Goal: Complete application form

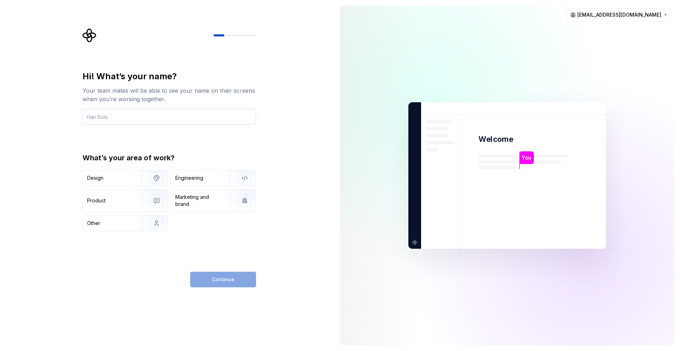
click at [154, 118] on input "text" at bounding box center [168, 117] width 173 height 16
click at [152, 122] on input "text" at bounding box center [168, 117] width 173 height 16
type input "Charan"
click at [121, 183] on div "Design" at bounding box center [125, 178] width 85 height 16
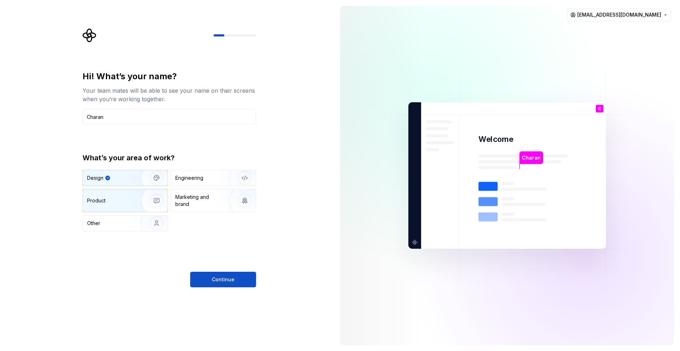
click at [116, 201] on div "Product" at bounding box center [110, 200] width 47 height 7
click at [122, 178] on div "Design" at bounding box center [109, 178] width 45 height 7
click at [246, 279] on button "Continue" at bounding box center [223, 280] width 66 height 16
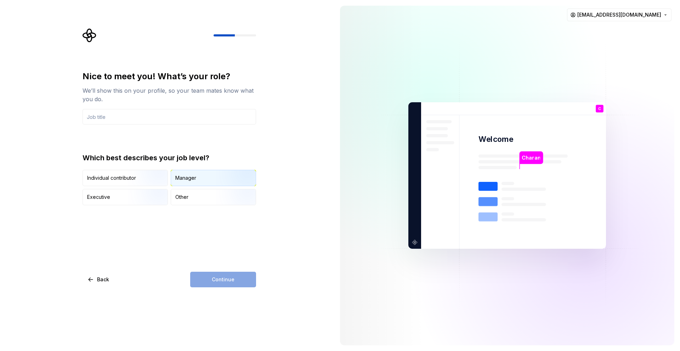
click at [220, 175] on img "button" at bounding box center [238, 186] width 45 height 47
click at [133, 117] on input "text" at bounding box center [168, 117] width 173 height 16
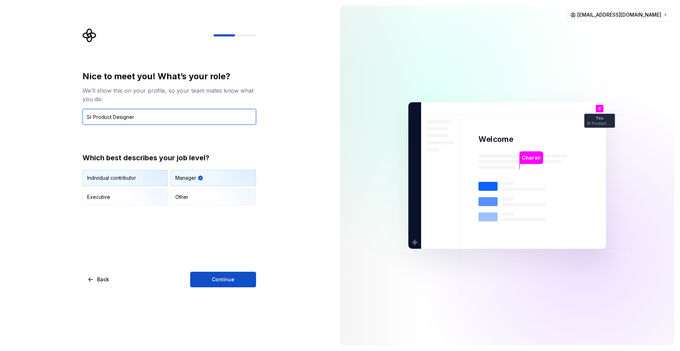
type input "Sr Product Designer"
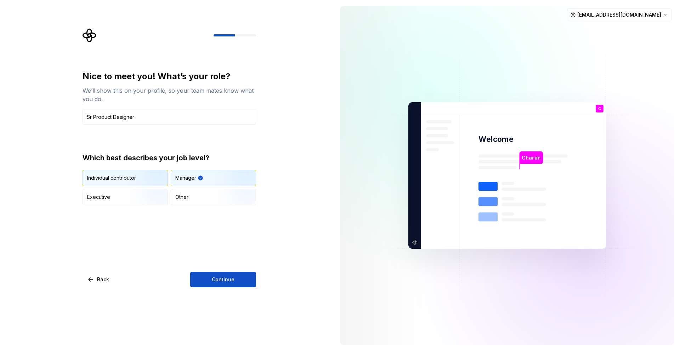
click at [147, 171] on img "button" at bounding box center [150, 186] width 45 height 47
click at [200, 276] on button "Continue" at bounding box center [223, 280] width 66 height 16
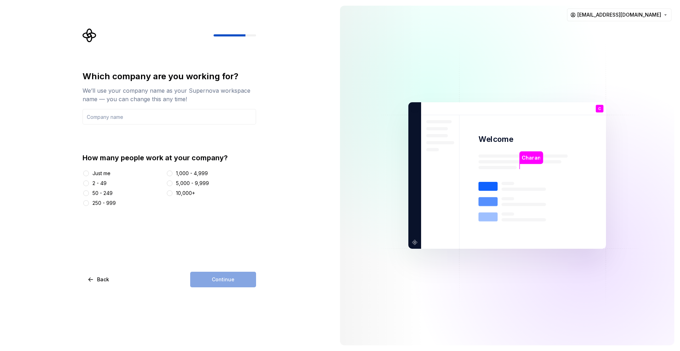
click at [104, 174] on div "Just me" at bounding box center [101, 173] width 18 height 7
click at [89, 174] on button "Just me" at bounding box center [86, 174] width 6 height 6
click at [205, 276] on div "Continue" at bounding box center [223, 280] width 66 height 16
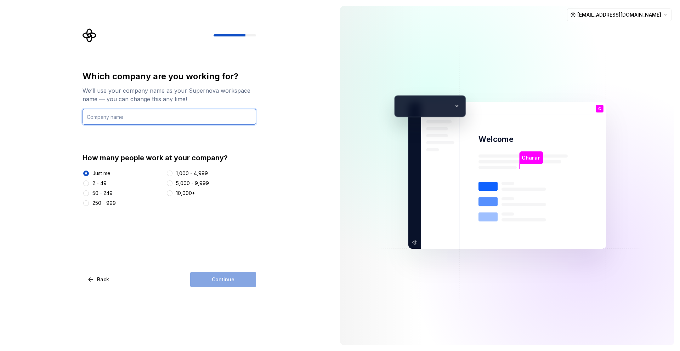
click at [105, 114] on input "text" at bounding box center [168, 117] width 173 height 16
drag, startPoint x: 79, startPoint y: 118, endPoint x: 54, endPoint y: 119, distance: 24.4
click at [54, 119] on div "Which company are you working for? We’ll use your company name as your Supernov…" at bounding box center [167, 175] width 334 height 351
type input "Ed-tech startup"
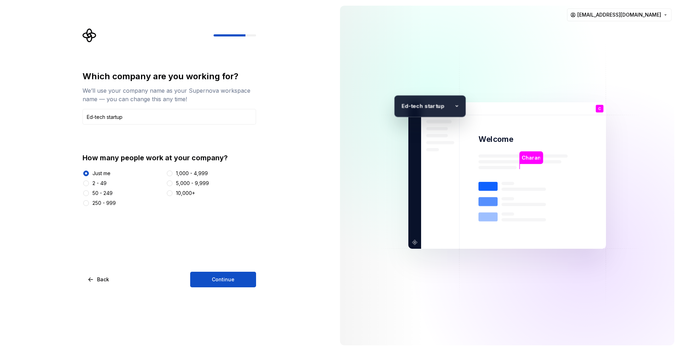
click at [187, 172] on div "1,000 - 4,999" at bounding box center [192, 173] width 32 height 7
click at [172, 172] on button "1,000 - 4,999" at bounding box center [170, 174] width 6 height 6
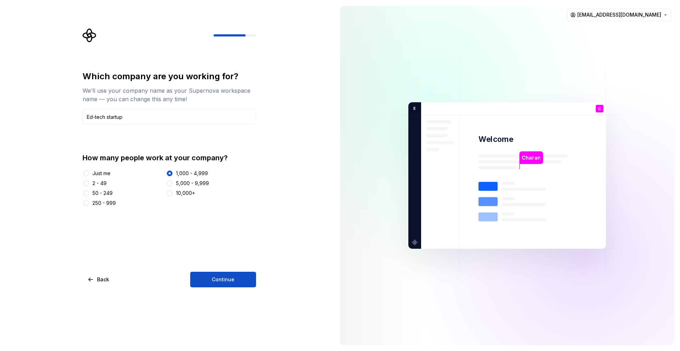
click at [98, 201] on div "250 - 999" at bounding box center [103, 203] width 23 height 7
click at [89, 201] on button "250 - 999" at bounding box center [86, 203] width 6 height 6
click at [206, 276] on button "Continue" at bounding box center [223, 280] width 66 height 16
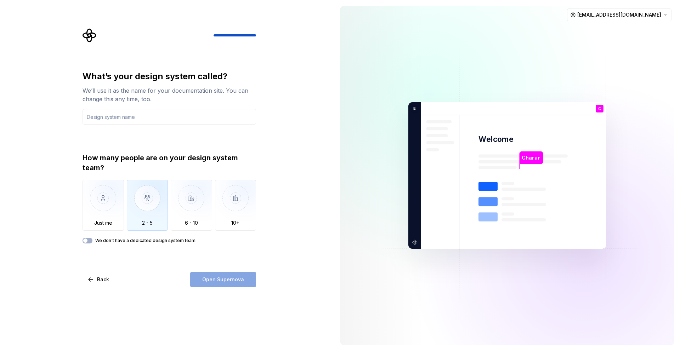
click at [127, 205] on img "button" at bounding box center [147, 203] width 41 height 47
click at [130, 120] on input "text" at bounding box center [168, 117] width 173 height 16
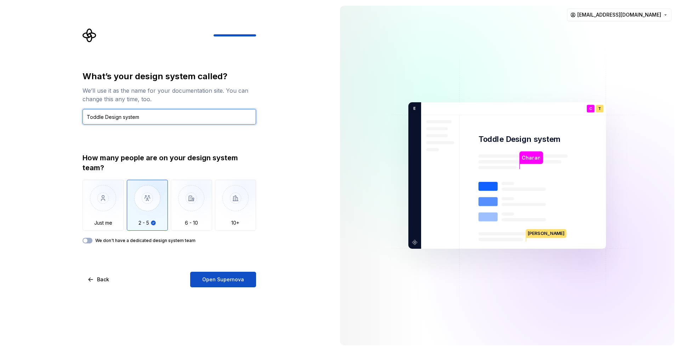
type input "Toddle Design system"
click at [155, 240] on label "We don't have a dedicated design system team" at bounding box center [145, 241] width 100 height 6
click at [92, 240] on button "We don't have a dedicated design system team" at bounding box center [87, 241] width 10 height 6
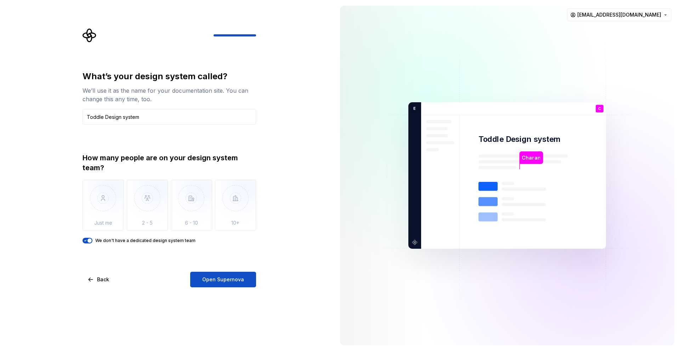
click at [91, 239] on span "button" at bounding box center [89, 241] width 4 height 4
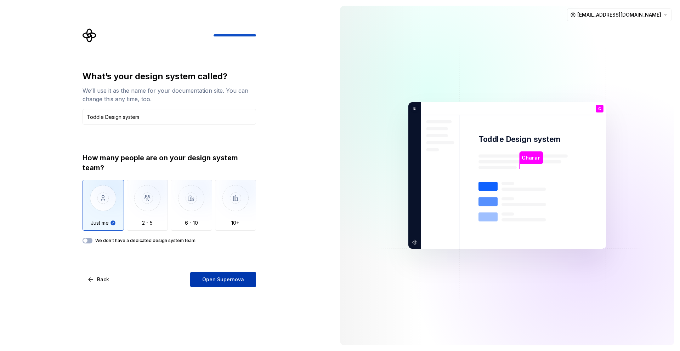
click at [205, 276] on span "Open Supernova" at bounding box center [223, 279] width 42 height 7
